Goal: Information Seeking & Learning: Find specific fact

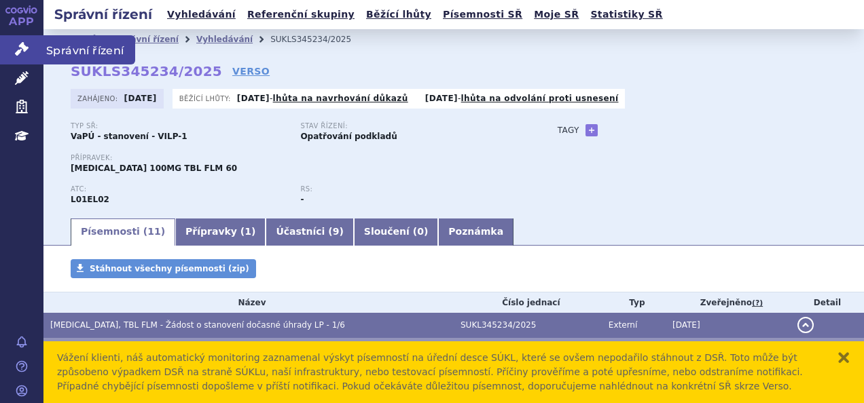
scroll to position [43, 0]
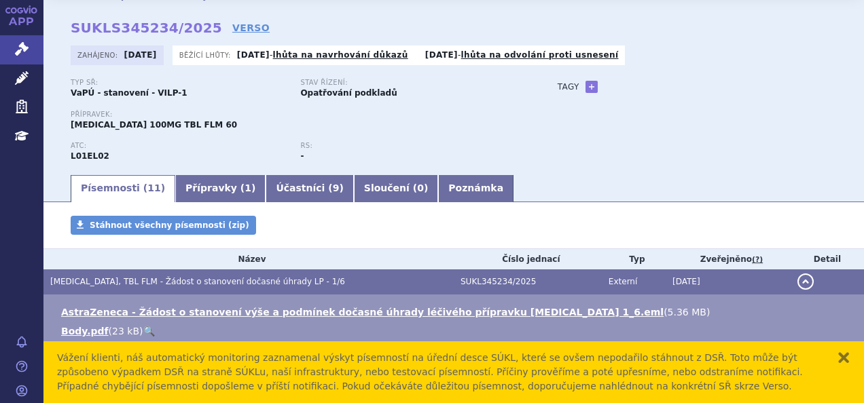
click at [469, 128] on div "Přípravek: CALQUENCE 100MG TBL FLM 60" at bounding box center [301, 121] width 460 height 20
click at [20, 51] on icon at bounding box center [22, 49] width 14 height 14
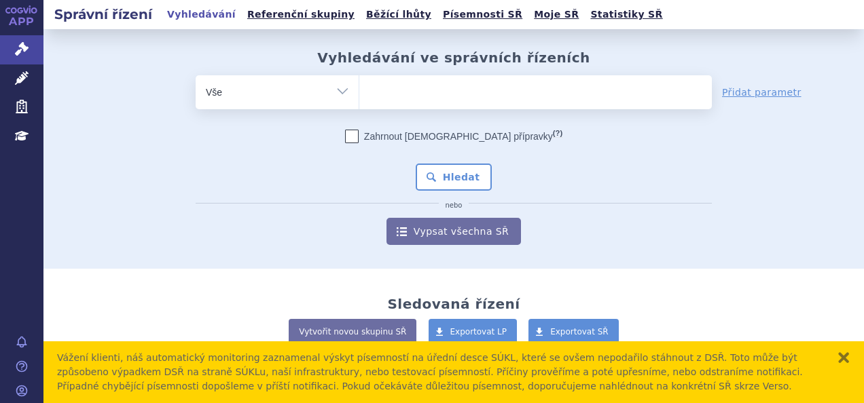
click at [200, 14] on link "Vyhledávání" at bounding box center [201, 14] width 77 height 18
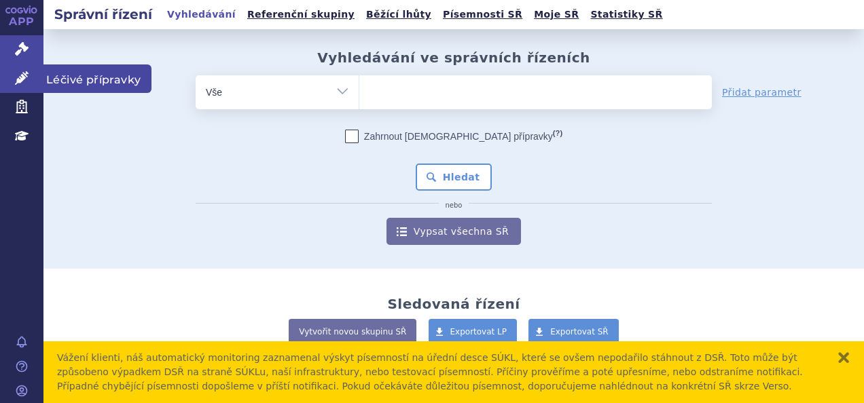
click at [16, 73] on icon at bounding box center [22, 78] width 14 height 14
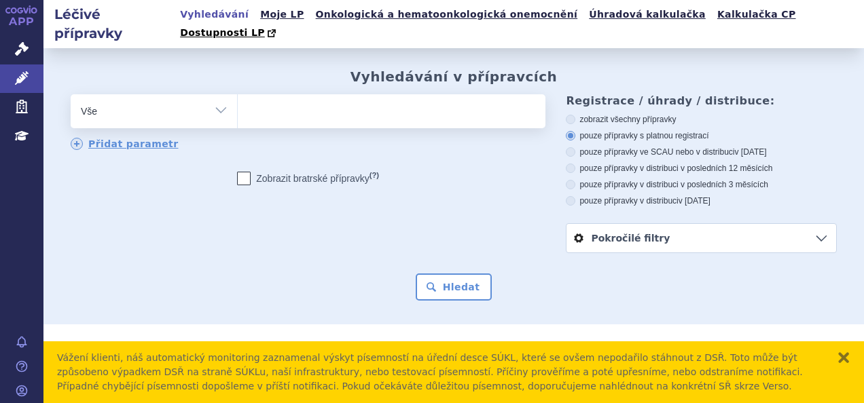
click at [280, 97] on ul at bounding box center [390, 108] width 304 height 29
click at [238, 97] on select at bounding box center [237, 111] width 1 height 34
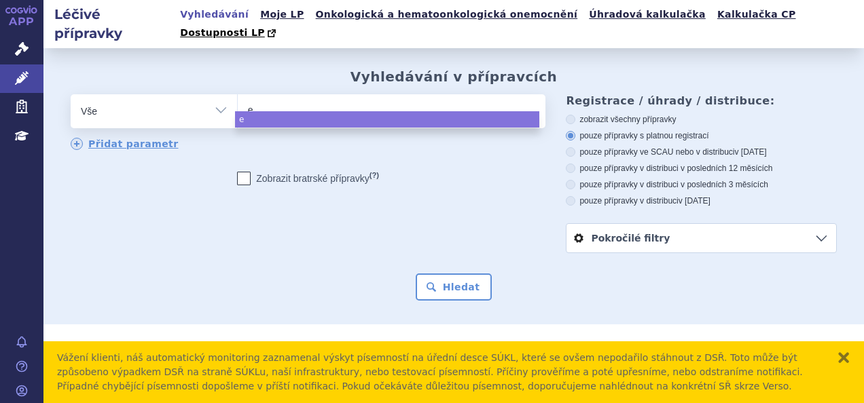
type input "ey"
type input "eyle"
type input "eylea"
select select "eylea"
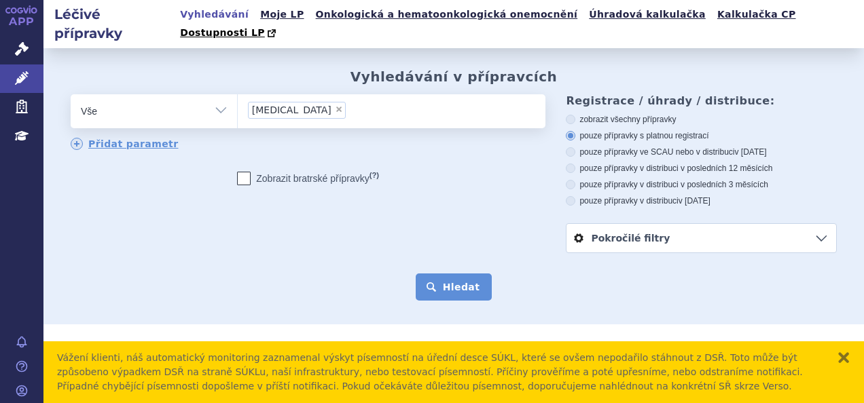
click at [443, 274] on button "Hledat" at bounding box center [454, 287] width 77 height 27
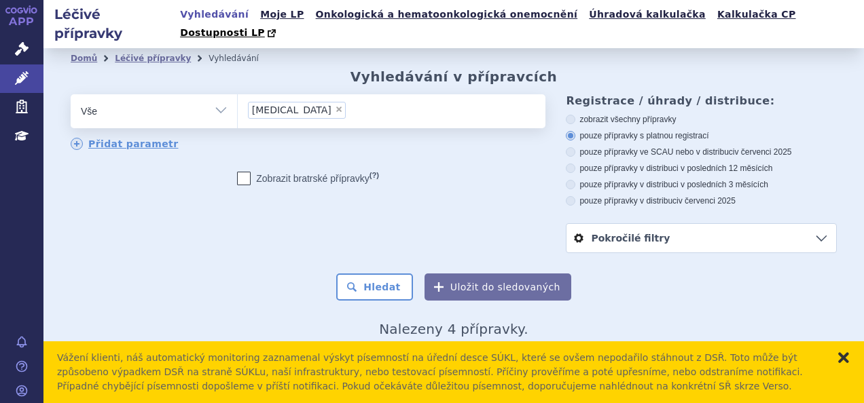
click at [841, 352] on button "zavřít" at bounding box center [844, 358] width 14 height 14
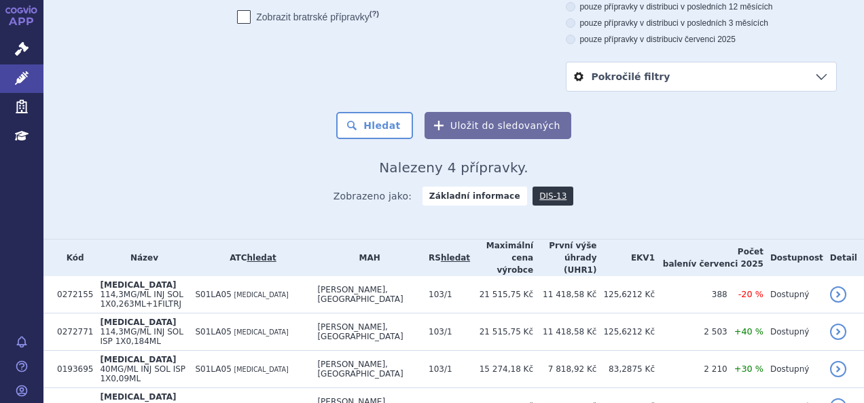
scroll to position [170, 0]
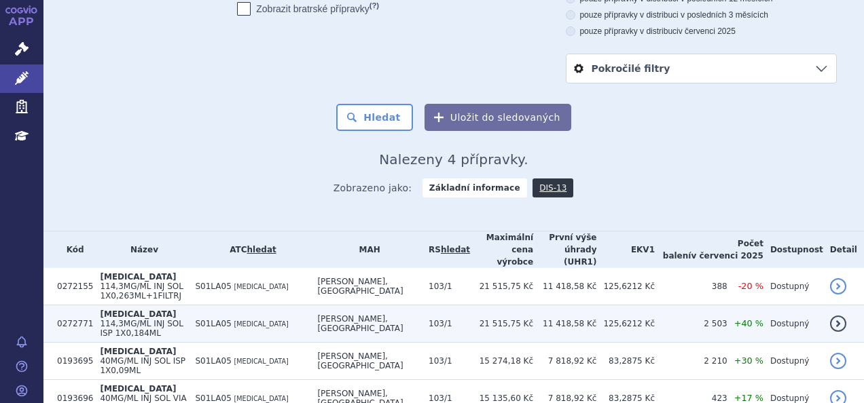
click at [183, 319] on span "114,3MG/ML INJ SOL ISP 1X0,184ML" at bounding box center [142, 328] width 84 height 19
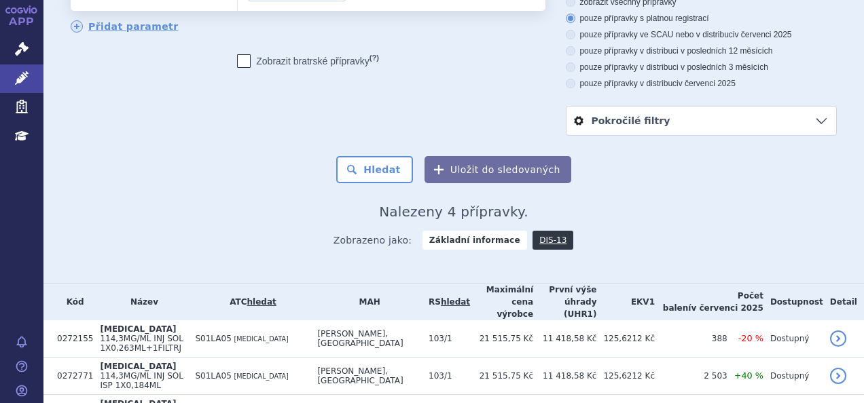
scroll to position [170, 0]
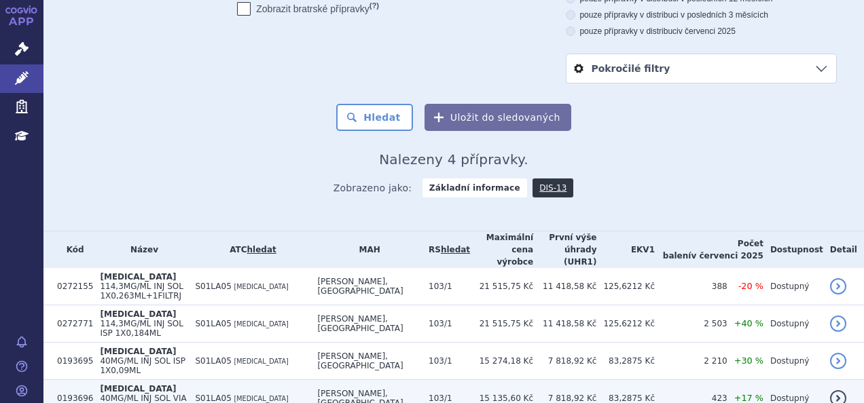
click at [132, 394] on span "40MG/ML INJ SOL VIA 1X0,1ML+1FILTRJ" at bounding box center [143, 403] width 86 height 19
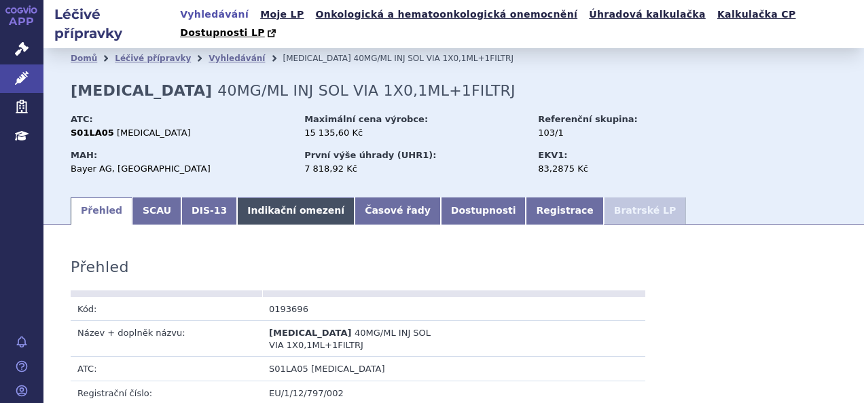
click at [288, 198] on link "Indikační omezení" at bounding box center [295, 211] width 117 height 27
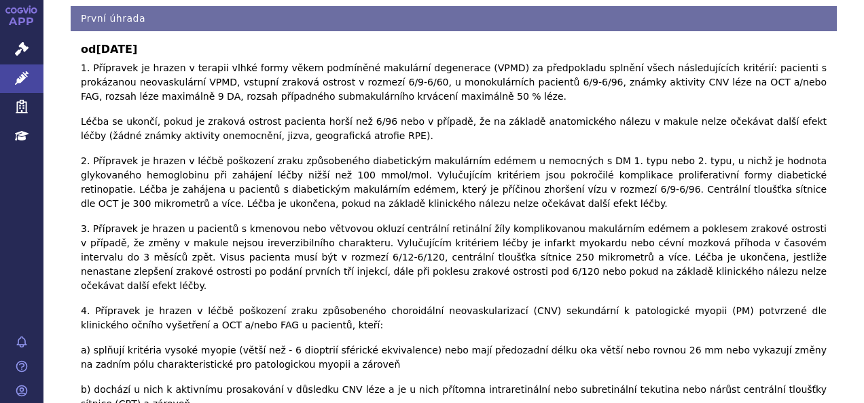
scroll to position [374, 0]
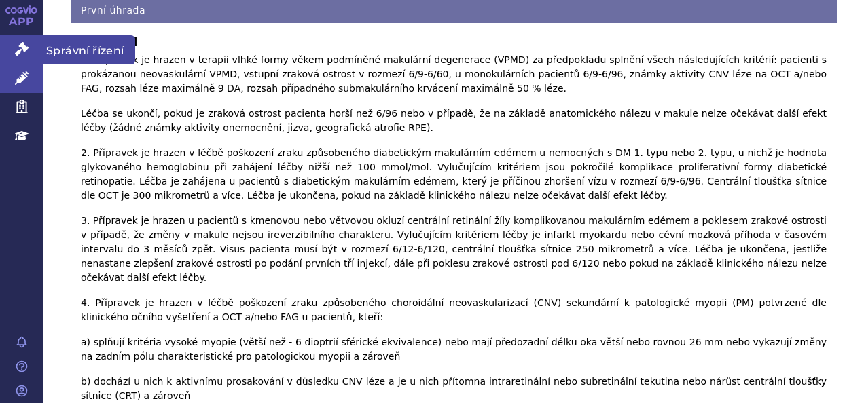
click at [25, 42] on icon at bounding box center [22, 49] width 14 height 14
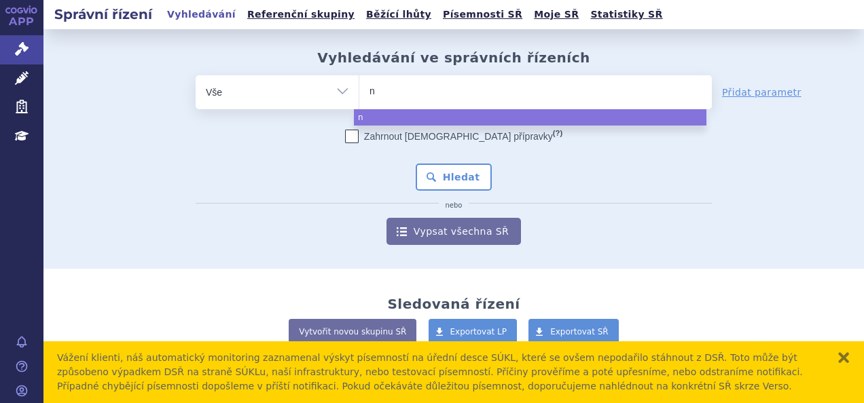
type input "nu"
type input "nub"
type input "nube"
type input "nubeq"
type input "[MEDICAL_DATA]"
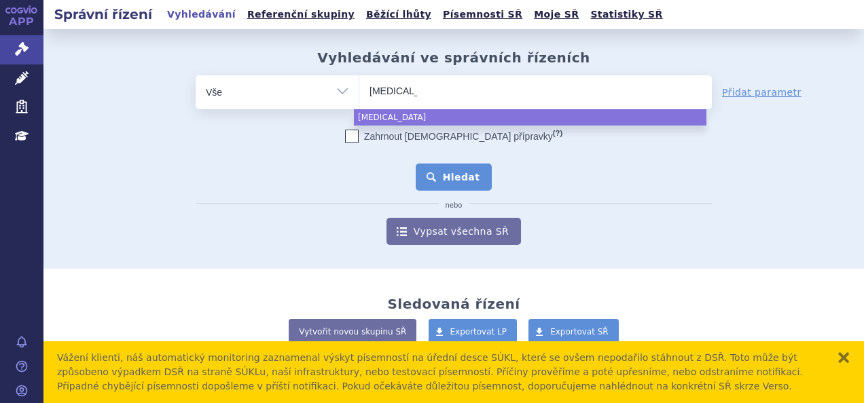
select select "[MEDICAL_DATA]"
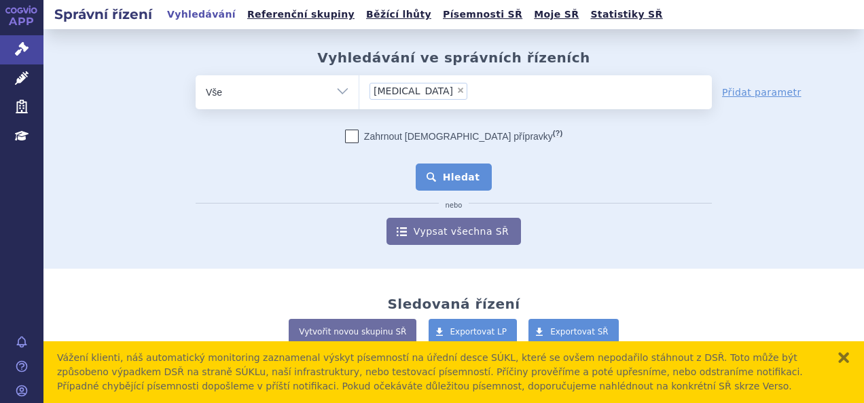
click at [464, 181] on button "Hledat" at bounding box center [454, 177] width 77 height 27
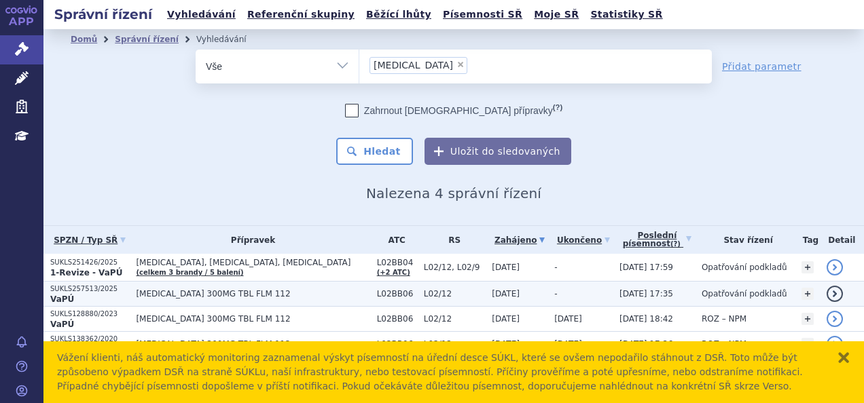
click at [81, 296] on p "VaPÚ" at bounding box center [89, 299] width 79 height 11
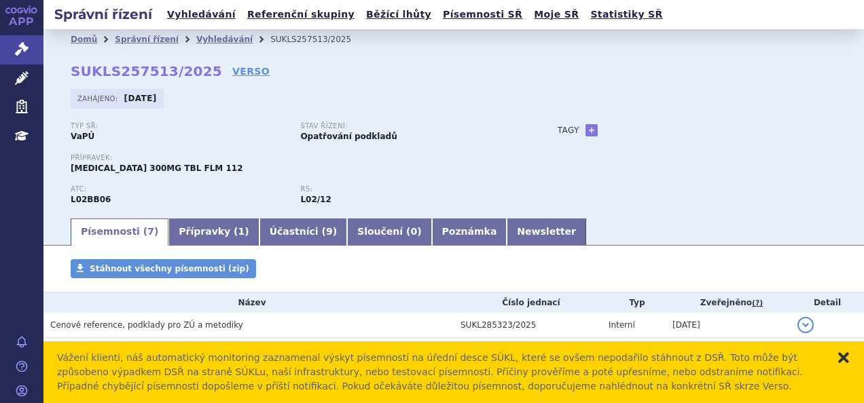
click at [846, 357] on button "zavřít" at bounding box center [844, 358] width 14 height 14
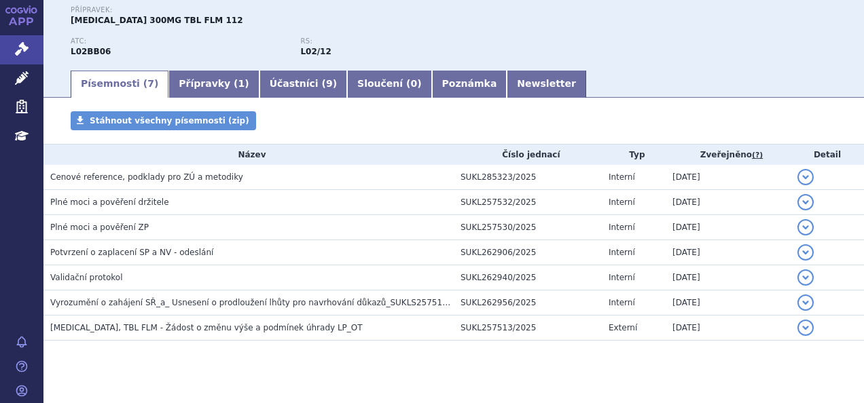
scroll to position [151, 0]
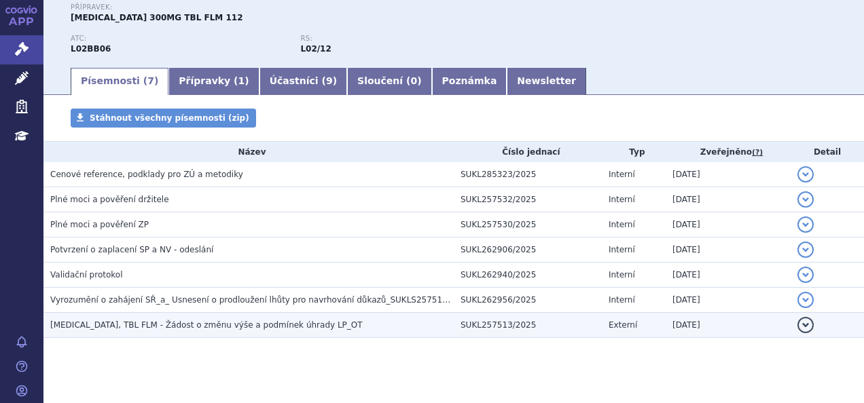
click at [209, 325] on span "NUBEQA, TBL FLM - Žádost o změnu výše a podmínek úhrady LP_OT" at bounding box center [206, 326] width 312 height 10
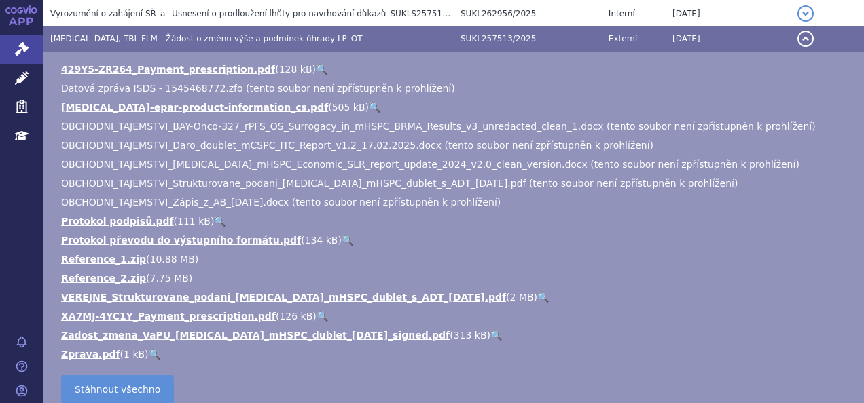
scroll to position [450, 0]
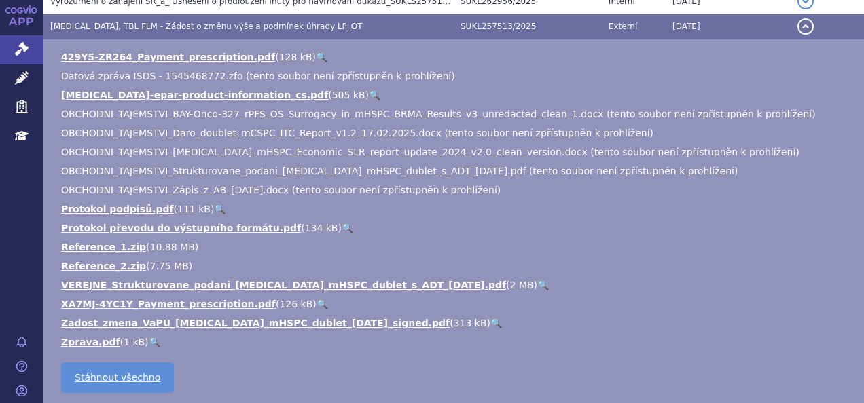
click at [490, 324] on link "🔍" at bounding box center [496, 323] width 12 height 11
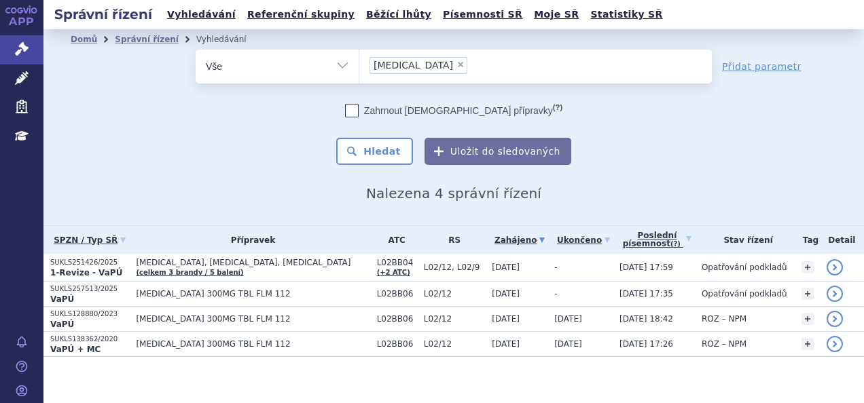
click at [87, 262] on p "SUKLS251426/2025" at bounding box center [89, 263] width 79 height 10
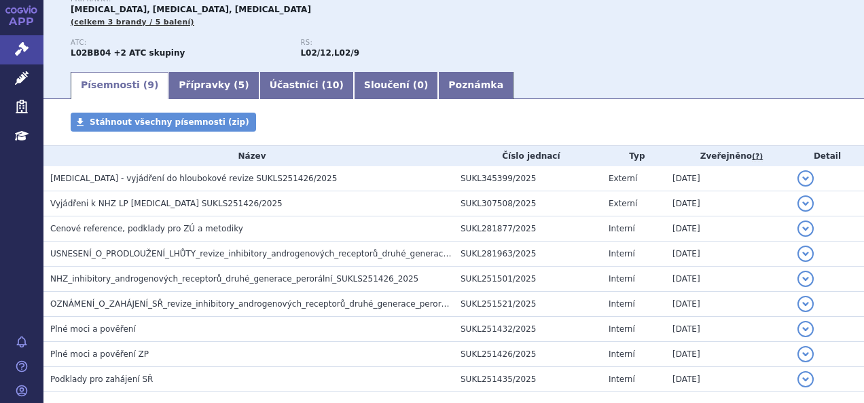
scroll to position [163, 0]
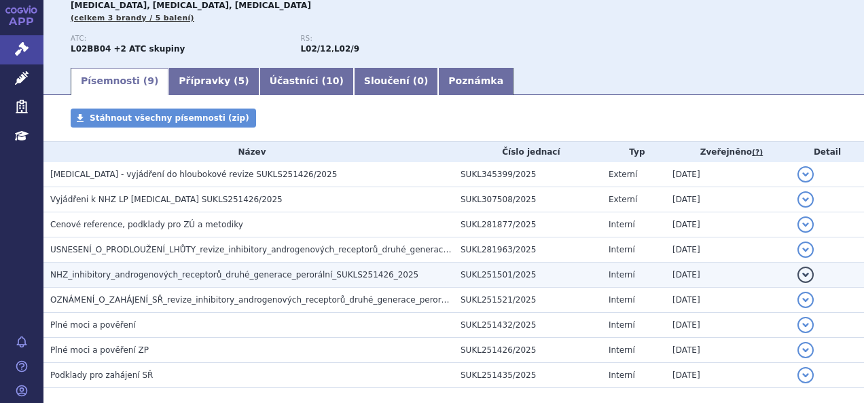
click at [285, 278] on span "NHZ_inhibitory_androgenových_receptorů_druhé_generace_perorální_SUKLS251426_2025" at bounding box center [234, 275] width 368 height 10
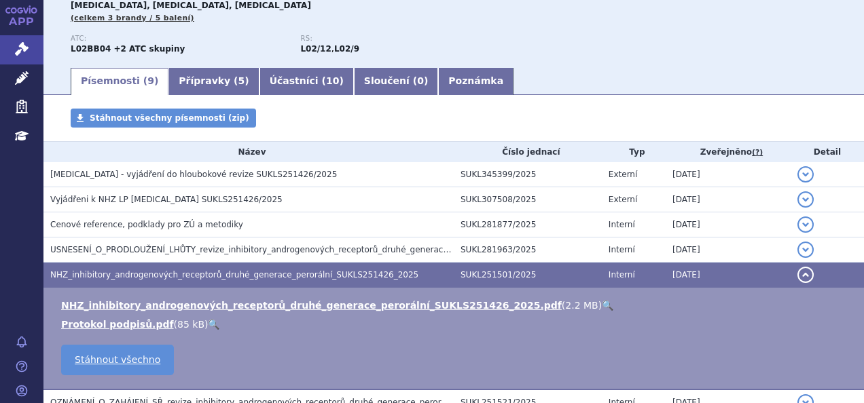
click at [602, 306] on link "🔍" at bounding box center [608, 305] width 12 height 11
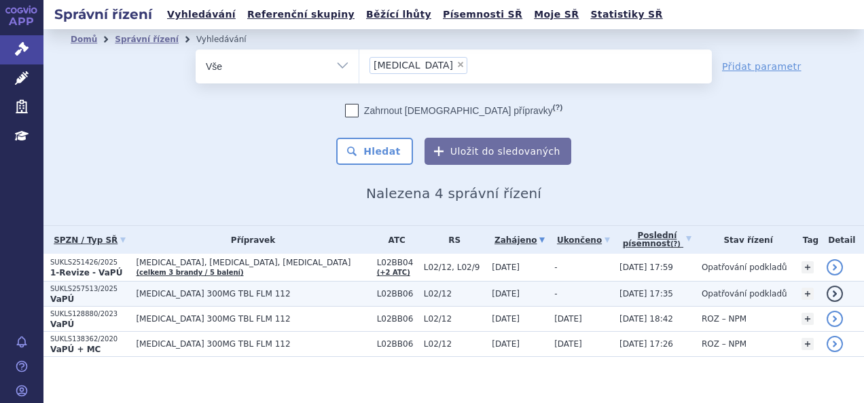
click at [94, 293] on p "SUKLS257513/2025" at bounding box center [89, 290] width 79 height 10
